Goal: Task Accomplishment & Management: Use online tool/utility

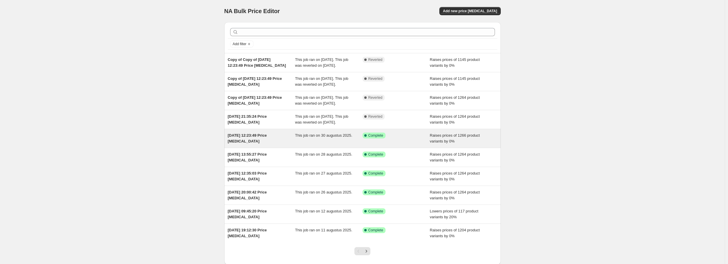
click at [260, 148] on div "[DATE] 12:23:49 Price [MEDICAL_DATA] This job ran on 30 augustus 2025. Success …" at bounding box center [362, 138] width 276 height 19
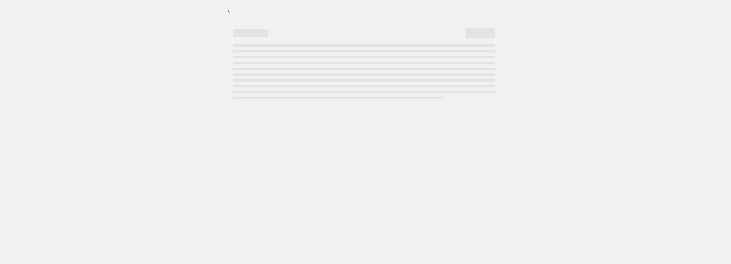
select select "percentage"
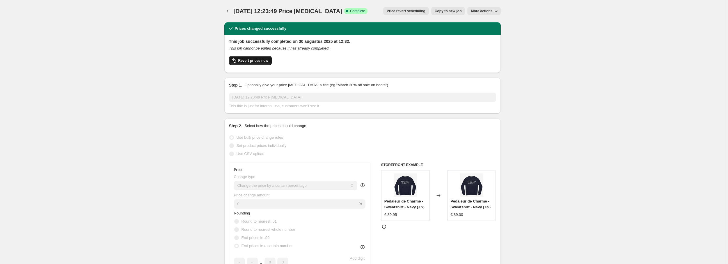
click at [250, 63] on button "Revert prices now" at bounding box center [250, 60] width 43 height 9
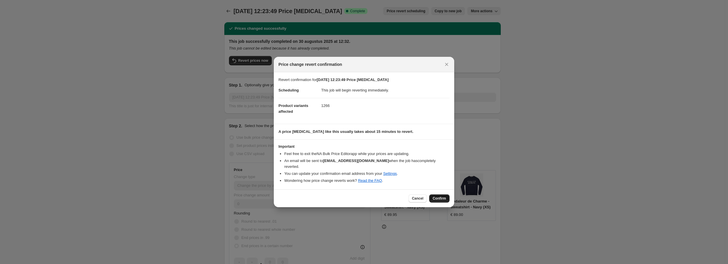
click at [438, 196] on span "Confirm" at bounding box center [439, 198] width 13 height 5
